Goal: Find specific fact: Find specific fact

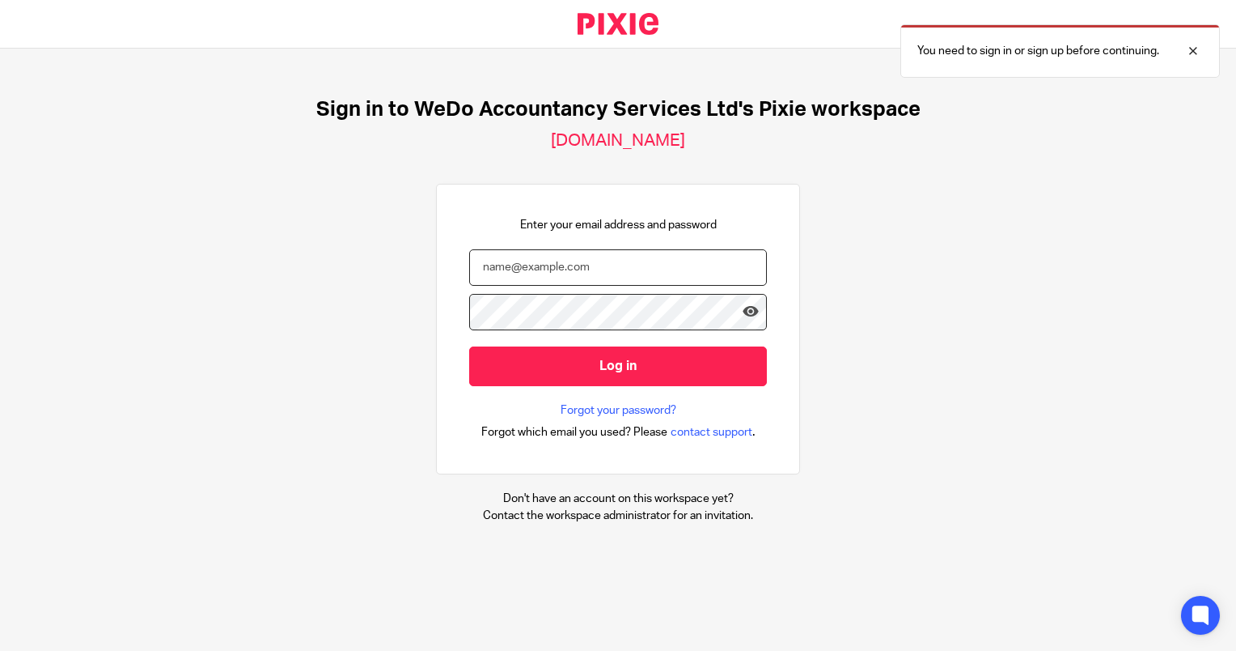
click at [583, 267] on input "email" at bounding box center [618, 267] width 298 height 36
type input "oliver@wedo.finance"
click at [469, 346] on input "Log in" at bounding box center [618, 366] width 298 height 40
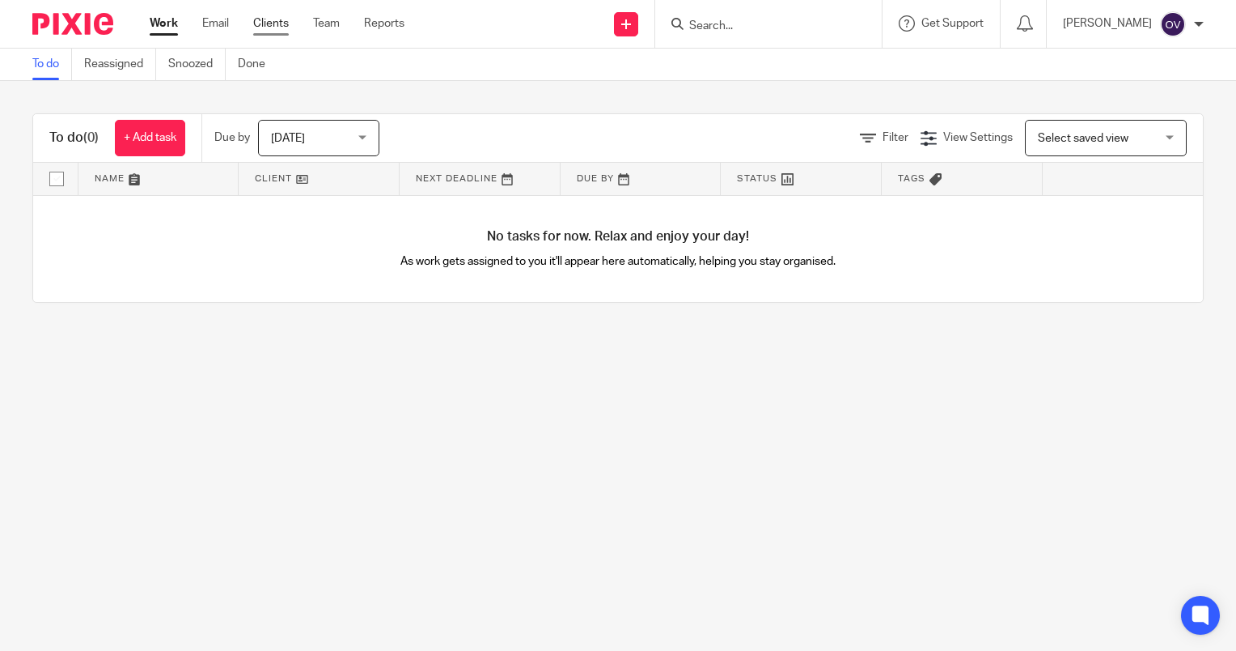
click at [282, 23] on link "Clients" at bounding box center [271, 23] width 36 height 16
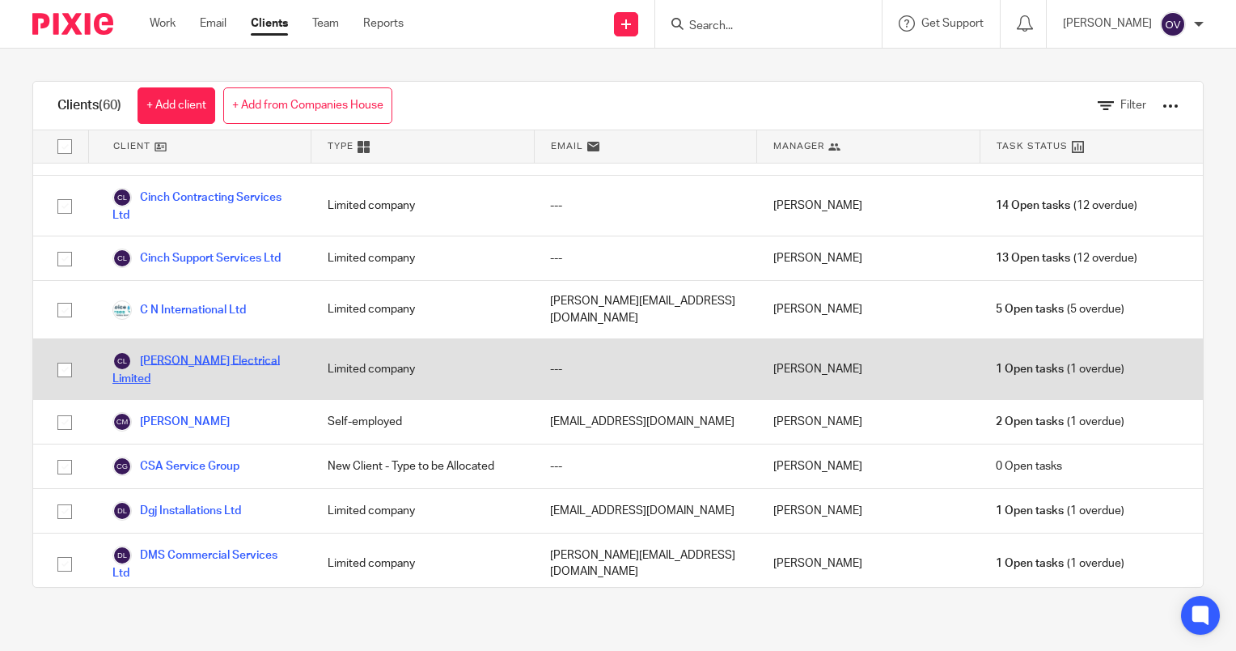
scroll to position [243, 0]
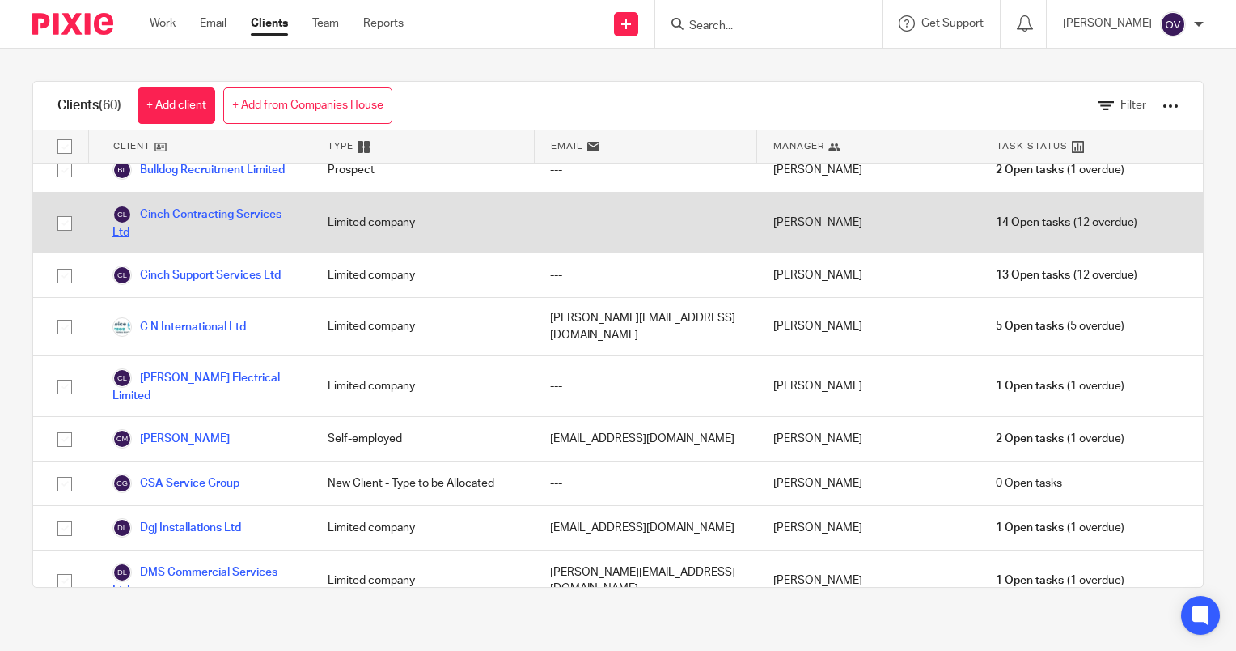
click at [220, 240] on link "Cinch Contracting Services Ltd" at bounding box center [203, 223] width 183 height 36
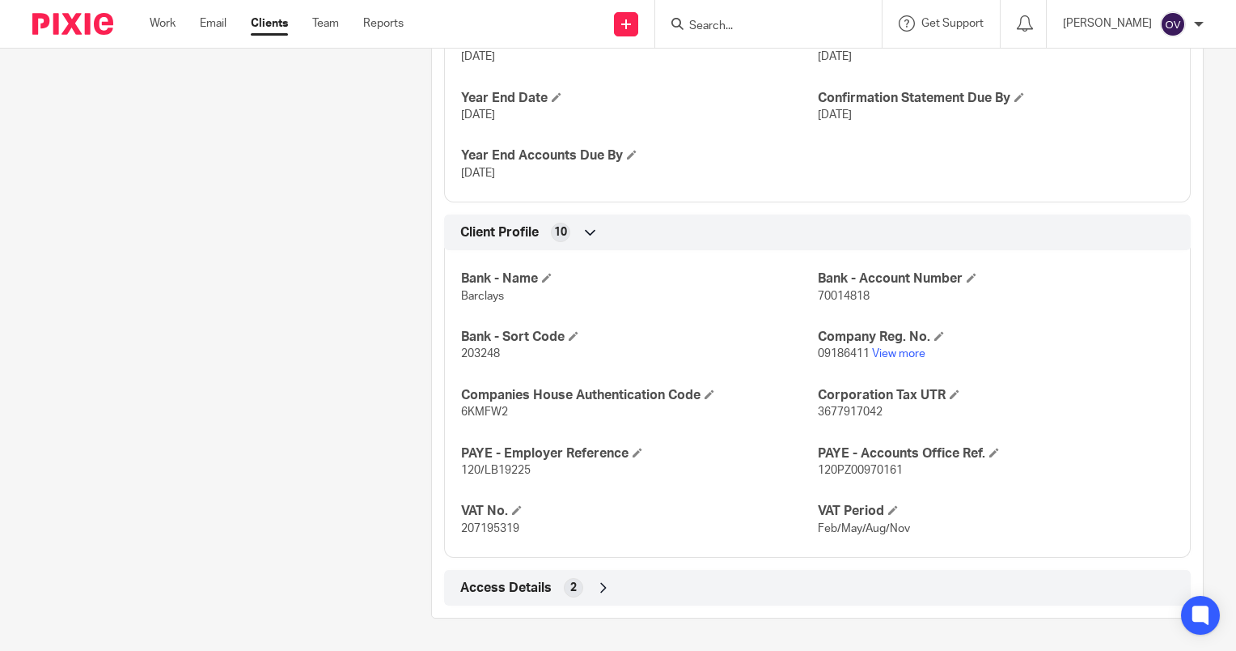
click at [539, 582] on span "Access Details" at bounding box center [505, 587] width 91 height 17
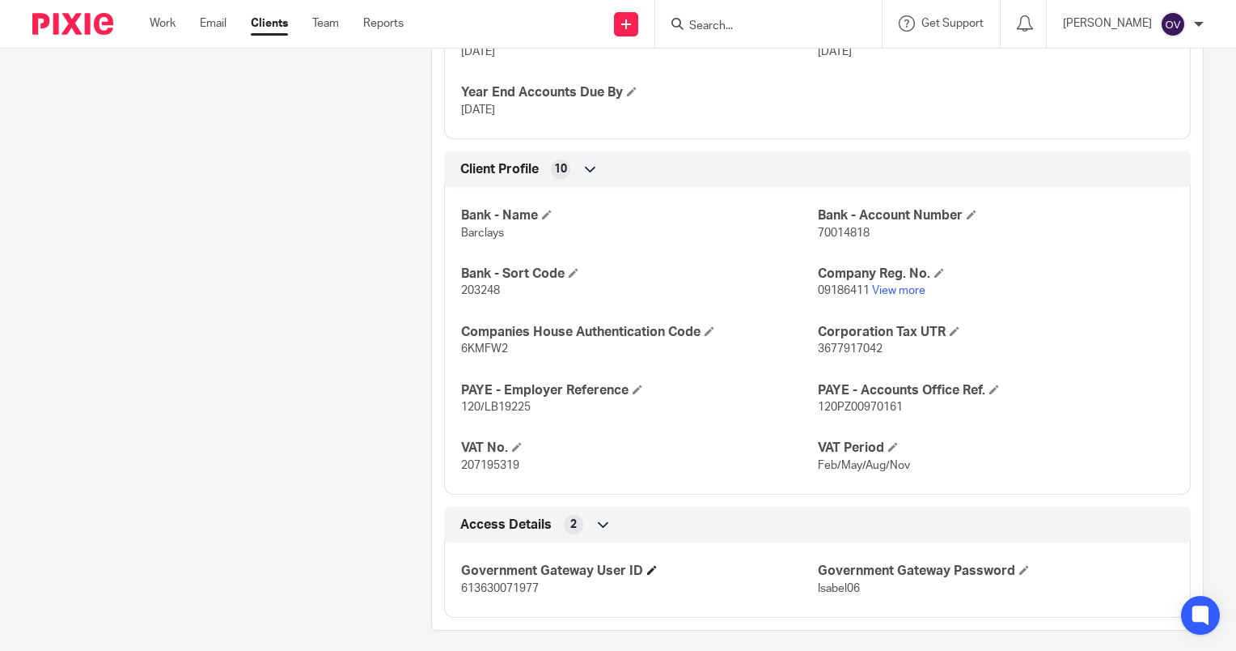
scroll to position [831, 0]
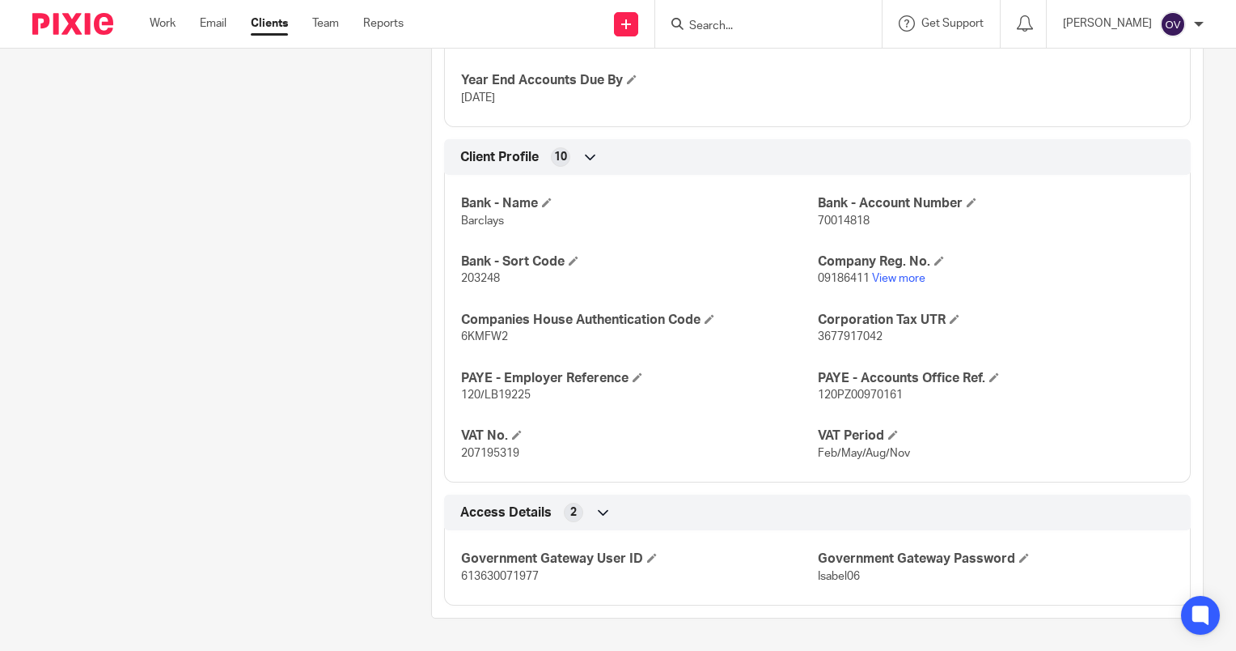
click at [511, 574] on span "613630071977" at bounding box center [500, 575] width 78 height 11
copy span "613630071977"
click at [825, 573] on span "Isabel06" at bounding box center [839, 575] width 42 height 11
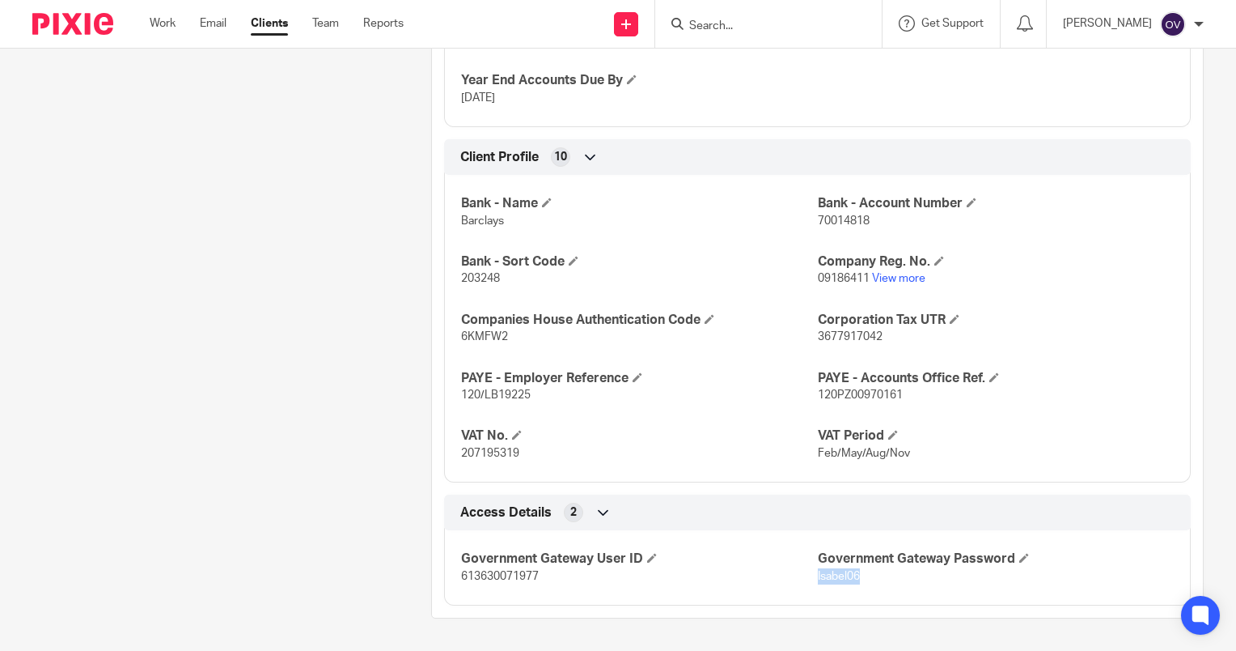
copy span "Isabel06"
